Goal: Task Accomplishment & Management: Complete application form

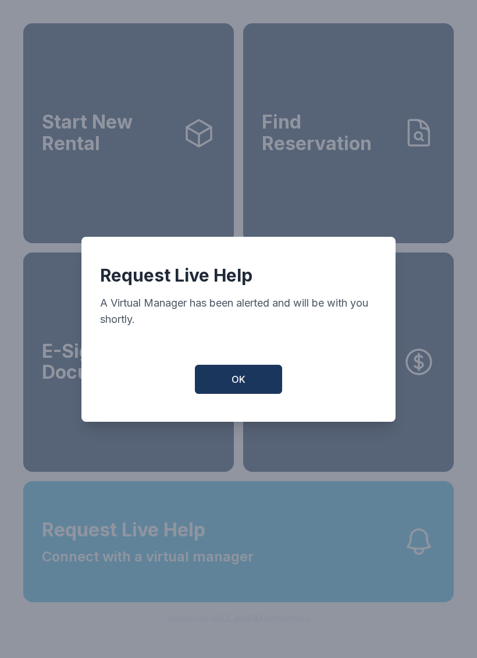
click at [257, 388] on button "OK" at bounding box center [238, 379] width 87 height 29
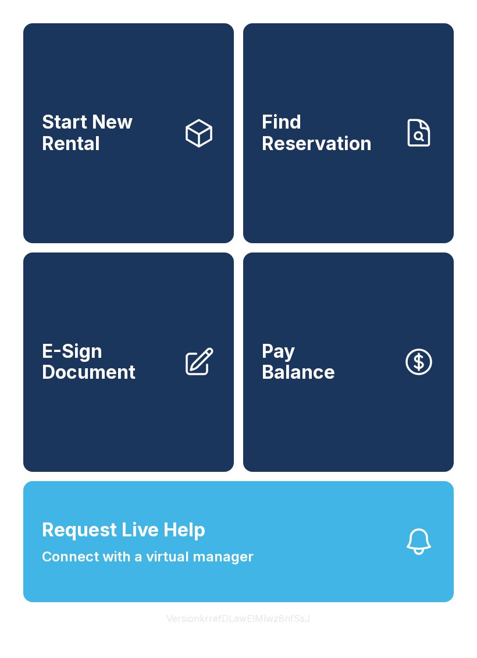
click at [136, 422] on link "E-Sign Document" at bounding box center [128, 363] width 211 height 220
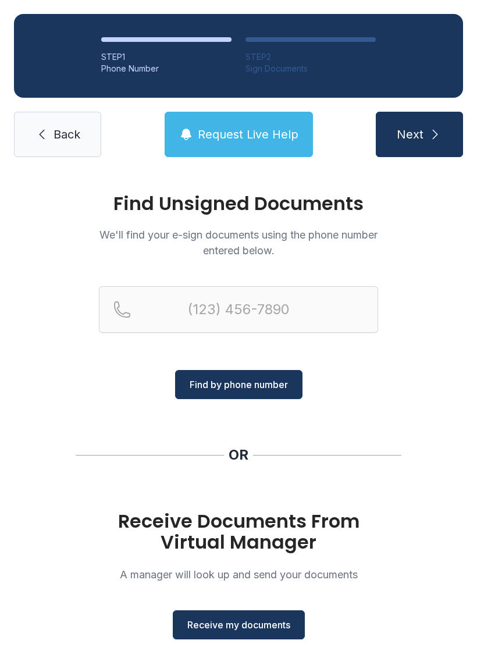
click at [247, 627] on span "Receive my documents" at bounding box center [238, 625] width 103 height 14
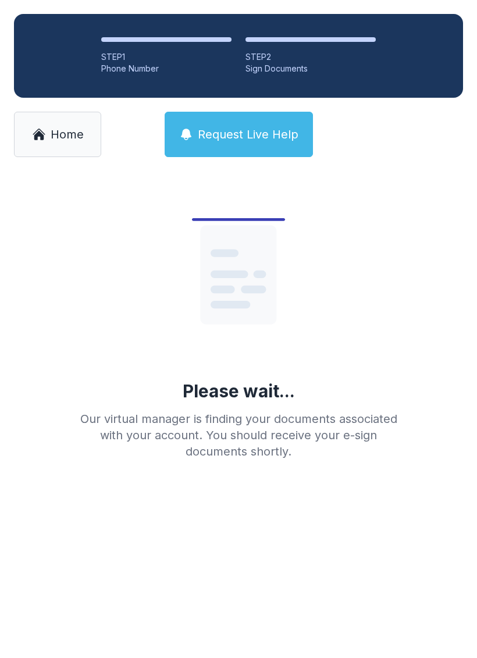
click at [243, 546] on main "Please wait... Our virtual manager is finding your documents associated with yo…" at bounding box center [238, 414] width 477 height 487
click at [57, 143] on link "Home" at bounding box center [57, 134] width 87 height 45
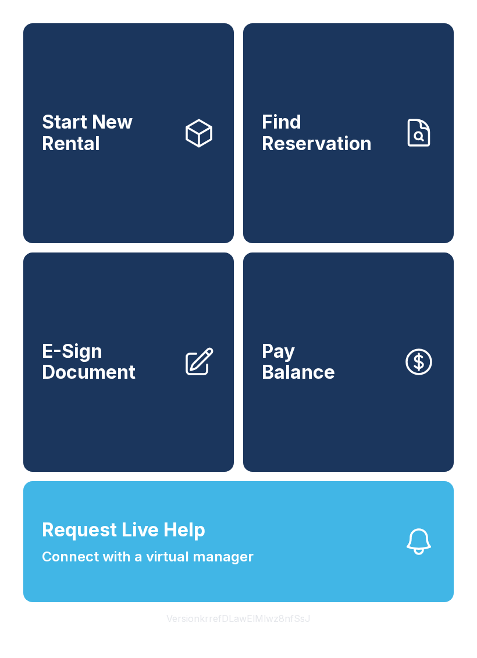
click at [129, 443] on link "E-Sign Document" at bounding box center [128, 363] width 211 height 220
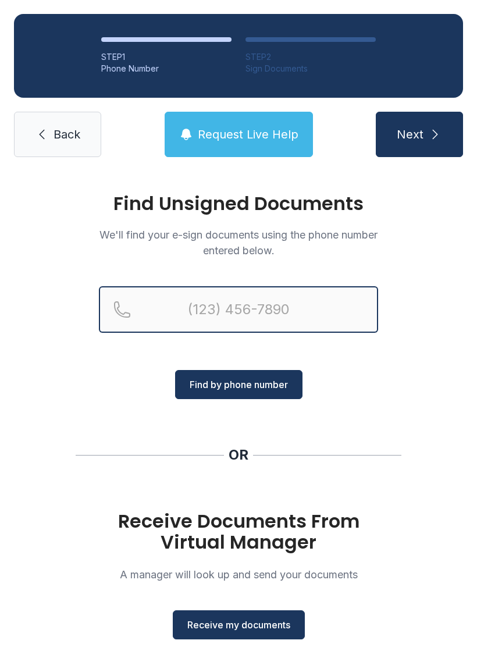
click at [244, 307] on input "Reservation phone number" at bounding box center [238, 309] width 279 height 47
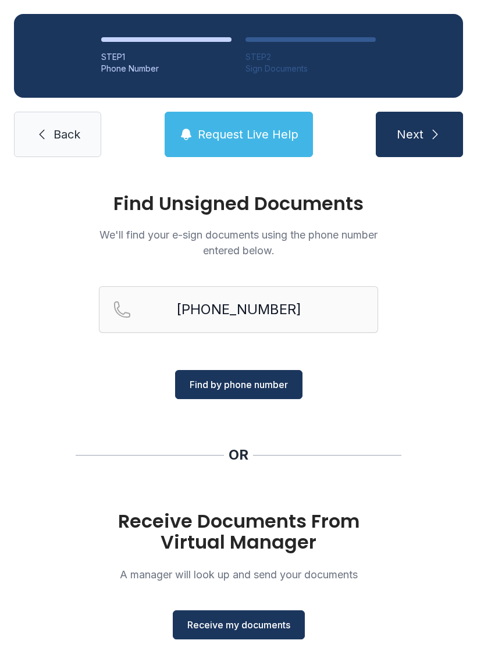
click at [233, 390] on span "Find by phone number" at bounding box center [239, 385] width 98 height 14
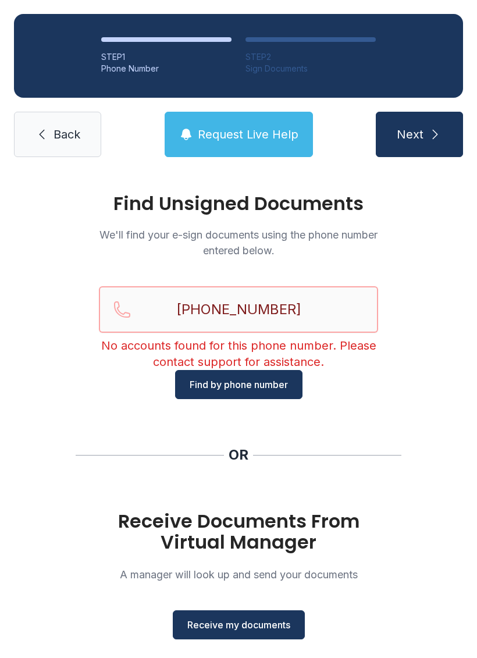
click at [250, 312] on input "[PHONE_NUMBER]" at bounding box center [238, 309] width 279 height 47
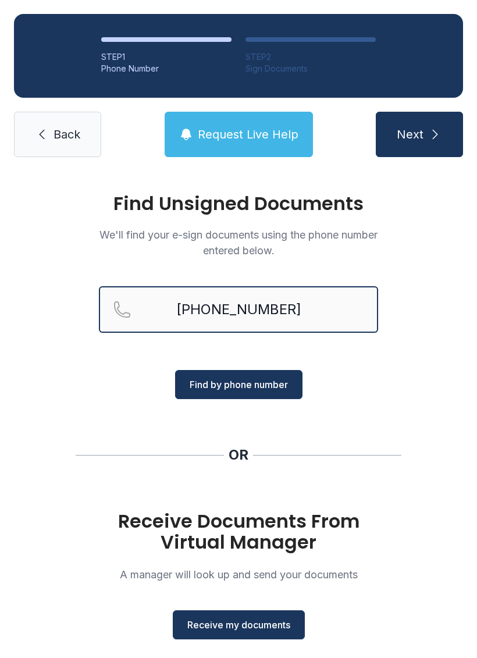
type input "[PHONE_NUMBER]"
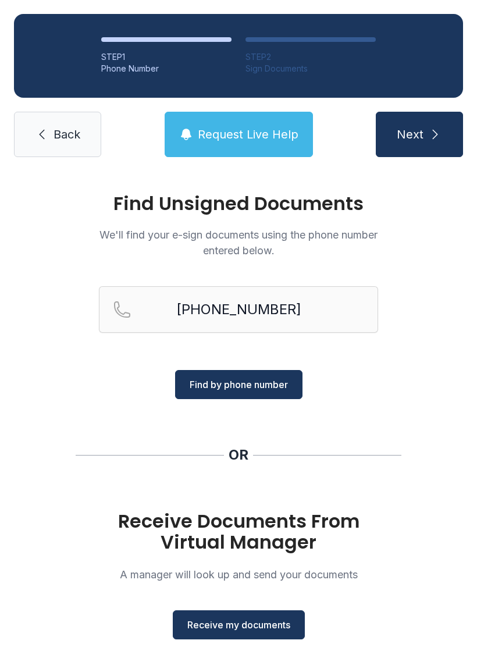
click at [251, 389] on span "Find by phone number" at bounding box center [239, 385] width 98 height 14
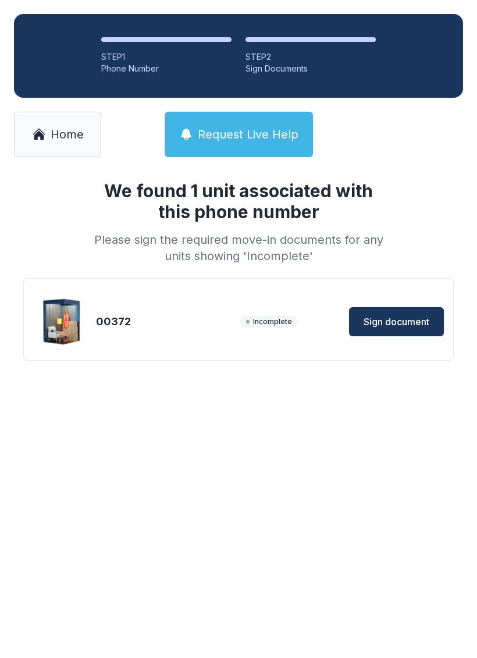
click at [405, 319] on span "Sign document" at bounding box center [397, 322] width 66 height 14
